Goal: Information Seeking & Learning: Find specific fact

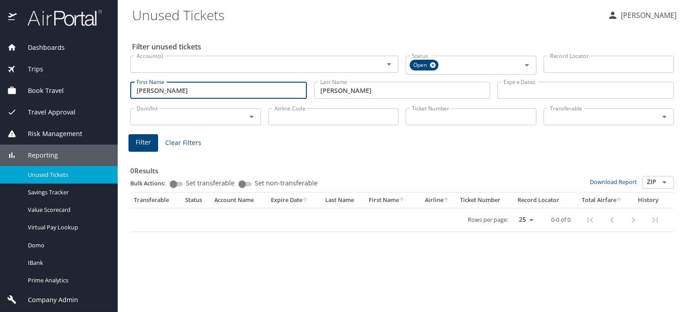
drag, startPoint x: 176, startPoint y: 89, endPoint x: 79, endPoint y: 87, distance: 97.1
click at [79, 87] on div "Dashboards AirPortal 360™ Manager AirPortal 360™ Agent My Travel Dashboard Trip…" at bounding box center [345, 156] width 690 height 312
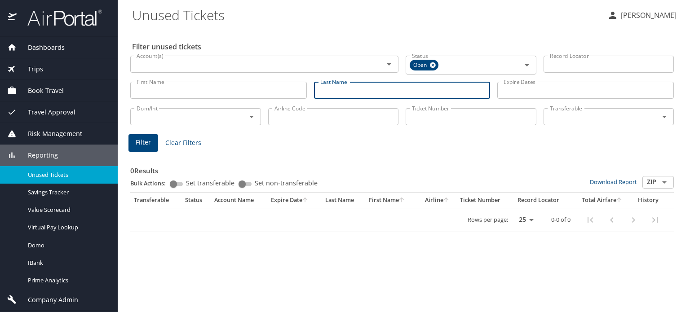
click at [155, 88] on input "First Name" at bounding box center [218, 90] width 177 height 17
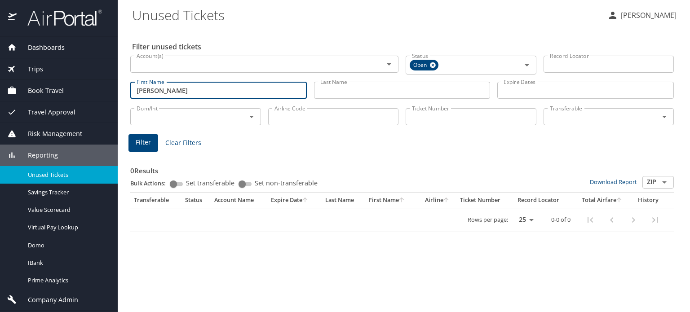
type input "patrick"
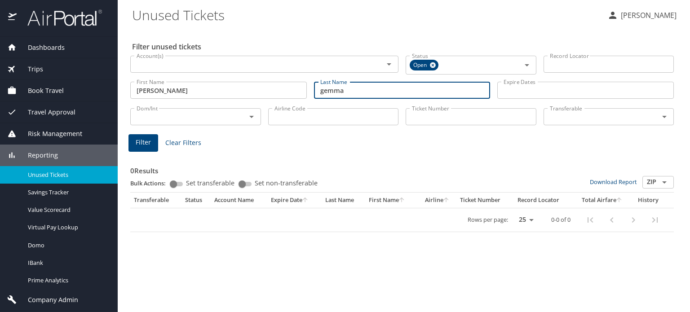
type input "gemma"
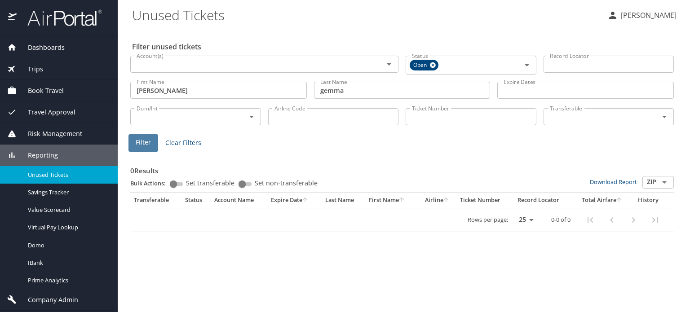
click at [147, 140] on span "Filter" at bounding box center [143, 142] width 15 height 11
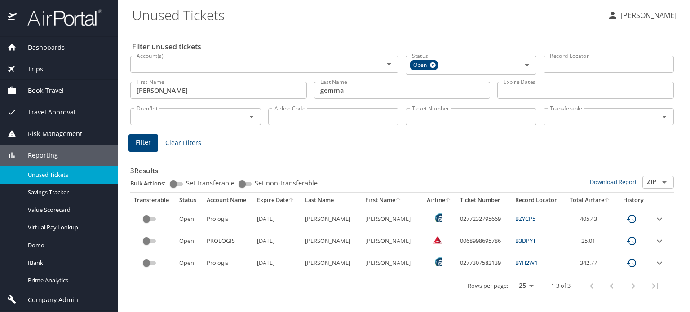
click at [129, 134] on button "Filter" at bounding box center [144, 143] width 30 height 18
click at [516, 218] on link "BZYCP5" at bounding box center [526, 219] width 20 height 8
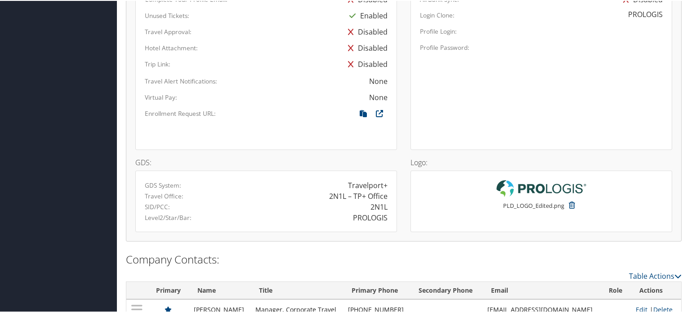
scroll to position [719, 0]
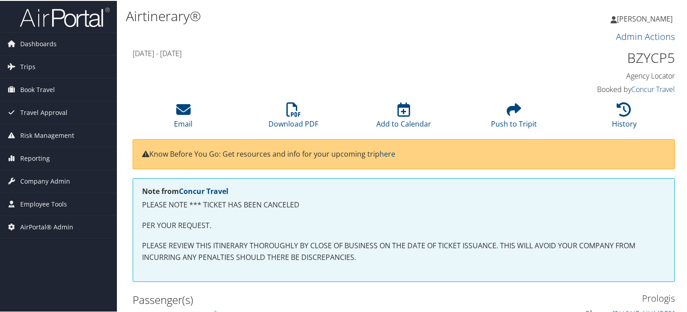
click at [644, 58] on h1 "BZYCP5" at bounding box center [611, 57] width 125 height 19
copy h1 "BZYCP5"
